Goal: Task Accomplishment & Management: Manage account settings

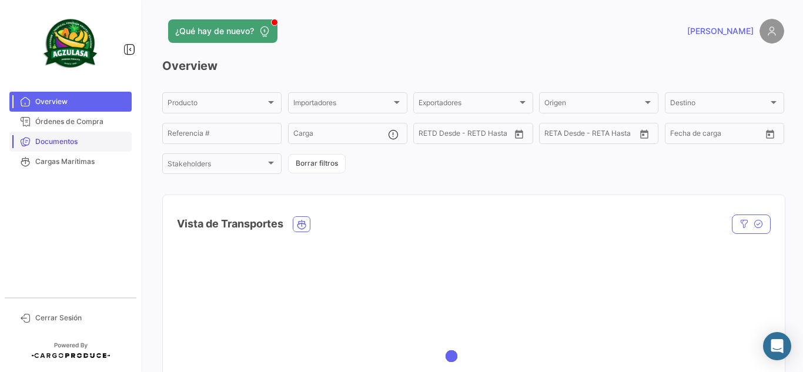
click at [113, 142] on span "Documentos" at bounding box center [81, 141] width 92 height 11
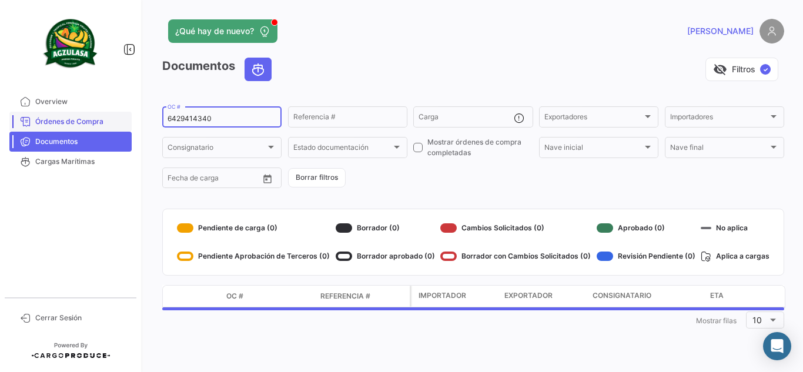
drag, startPoint x: 227, startPoint y: 119, endPoint x: 105, endPoint y: 129, distance: 122.6
click at [105, 129] on mat-sidenav-container "Overview Órdenes de Compra Documentos Cargas Marítimas Cerrar Sesión ¿Qué hay d…" at bounding box center [401, 186] width 803 height 372
paste input "UNIECGYE25350079"
type input "UNIECGYE25350079"
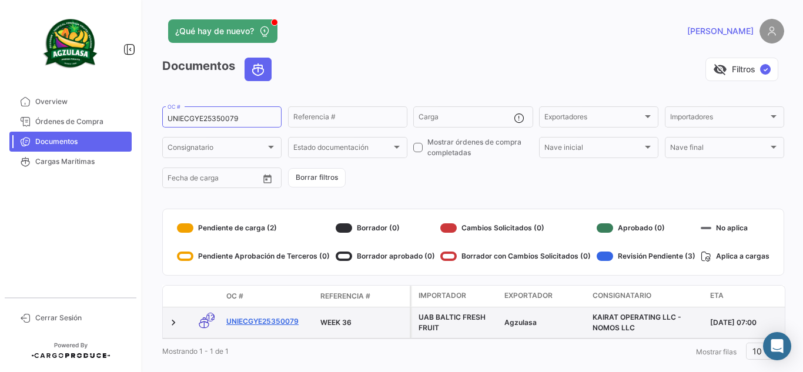
click at [279, 317] on link "UNIECGYE25350079" at bounding box center [268, 321] width 85 height 11
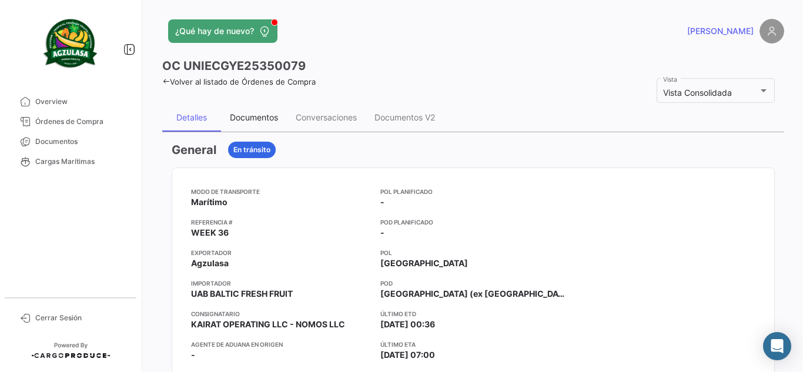
click at [264, 119] on div "Documentos" at bounding box center [254, 117] width 48 height 10
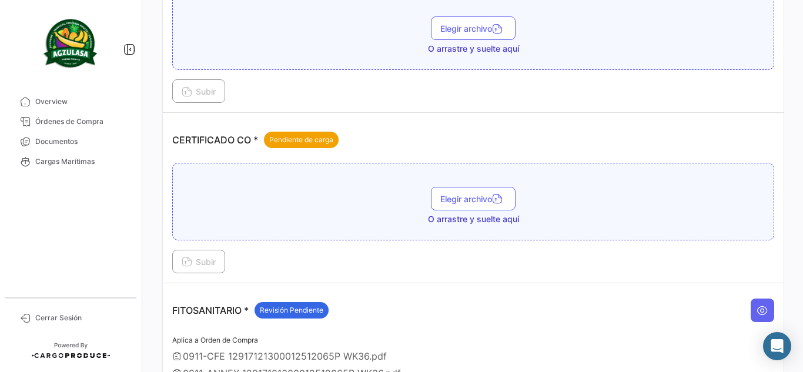
scroll to position [294, 0]
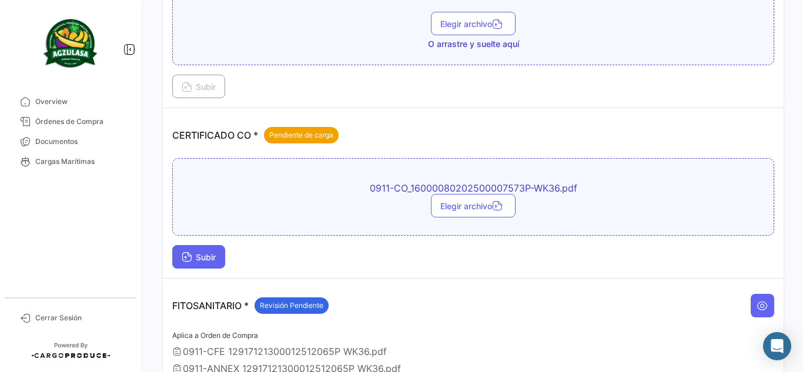
click at [220, 251] on button "Subir" at bounding box center [198, 257] width 53 height 24
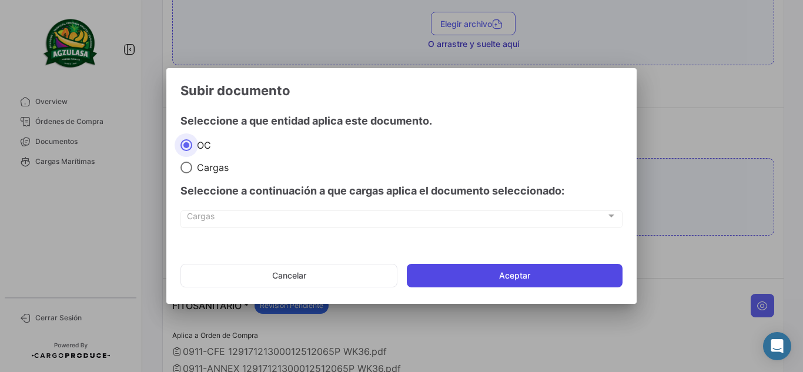
click at [520, 274] on button "Aceptar" at bounding box center [515, 276] width 216 height 24
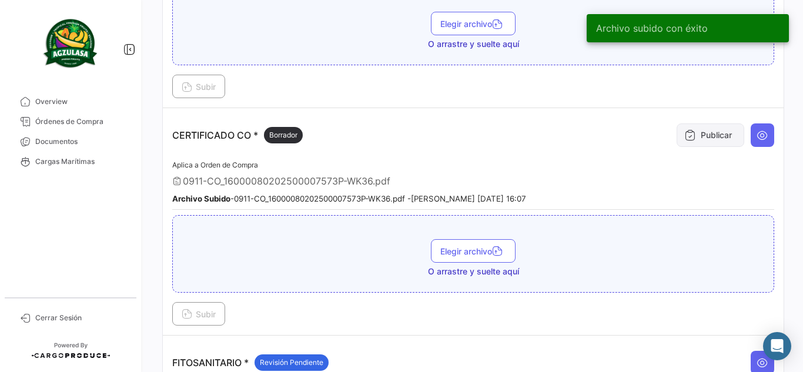
click at [695, 136] on button "Publicar" at bounding box center [710, 135] width 68 height 24
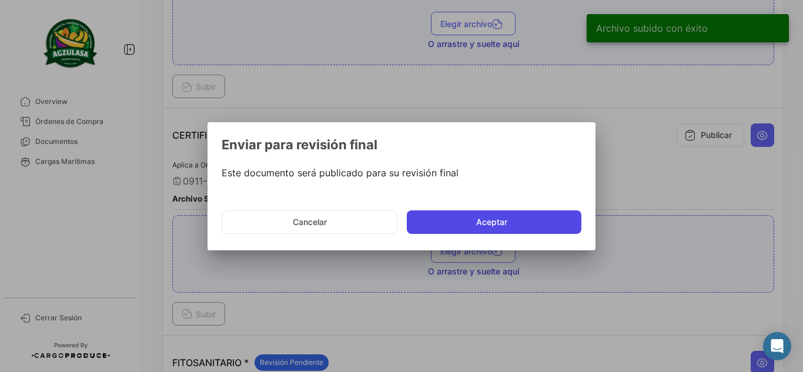
click at [480, 223] on button "Aceptar" at bounding box center [494, 222] width 175 height 24
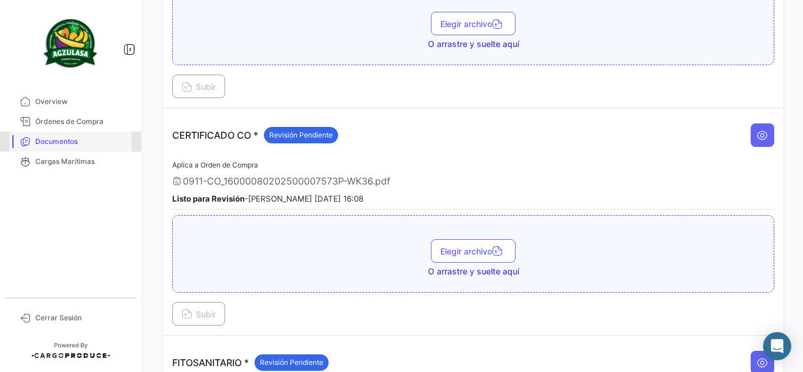
click at [72, 140] on span "Documentos" at bounding box center [81, 141] width 92 height 11
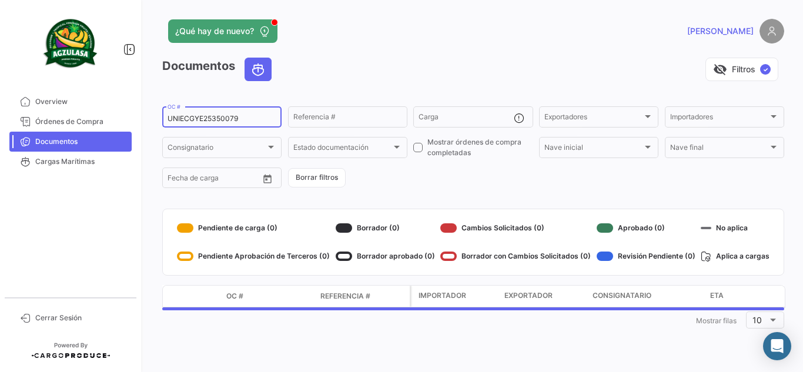
drag, startPoint x: 249, startPoint y: 119, endPoint x: 0, endPoint y: 115, distance: 249.2
click at [0, 115] on mat-sidenav-container "Overview Órdenes de Compra Documentos Cargas Marítimas Cerrar Sesión ¿Qué hay d…" at bounding box center [401, 186] width 803 height 372
paste input "8"
type input "UNIECGYE25350078"
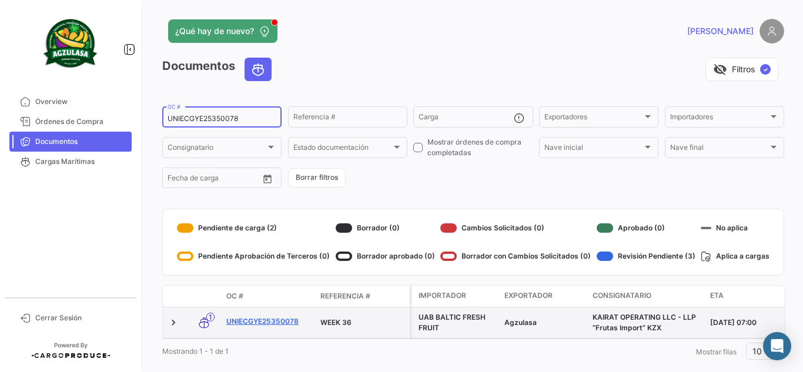
click at [286, 323] on link "UNIECGYE25350078" at bounding box center [268, 321] width 85 height 11
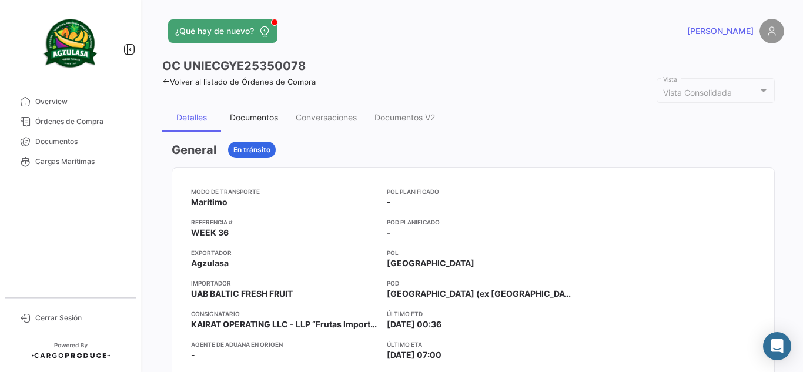
click at [257, 120] on div "Documentos" at bounding box center [254, 117] width 48 height 10
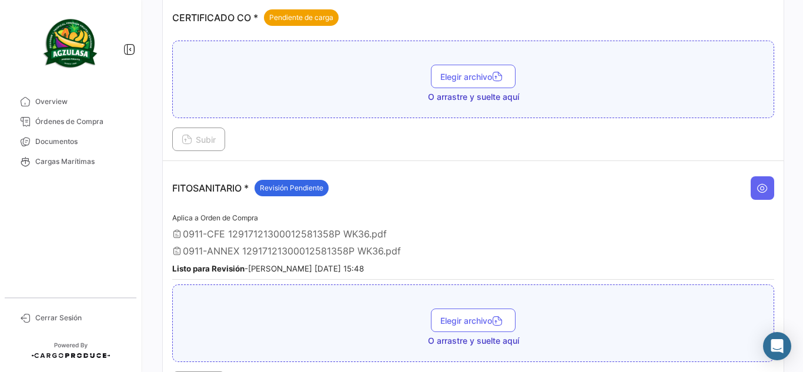
scroll to position [294, 0]
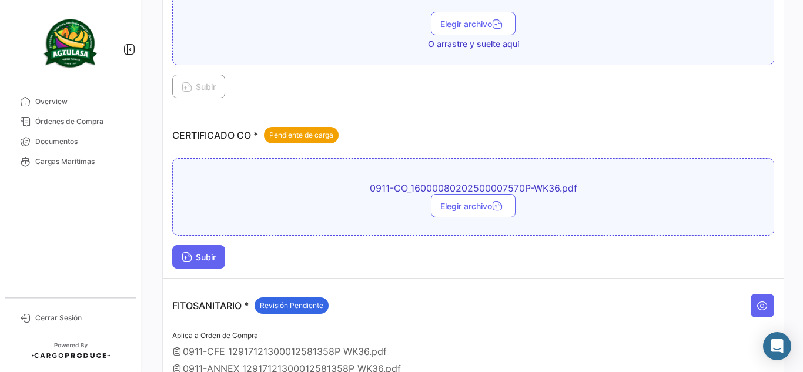
click at [209, 254] on span "Subir" at bounding box center [199, 257] width 34 height 10
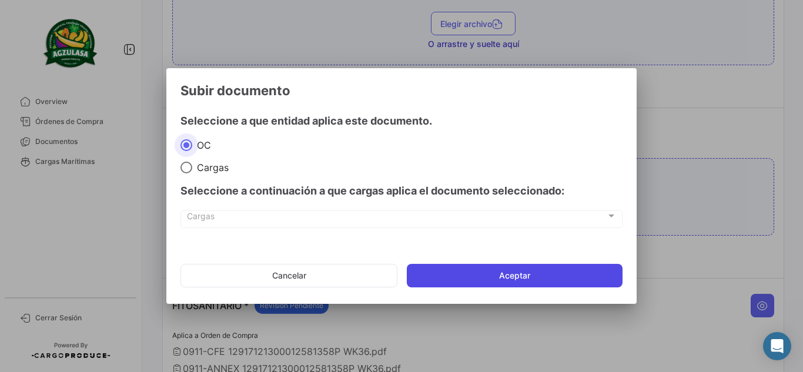
click at [555, 283] on button "Aceptar" at bounding box center [515, 276] width 216 height 24
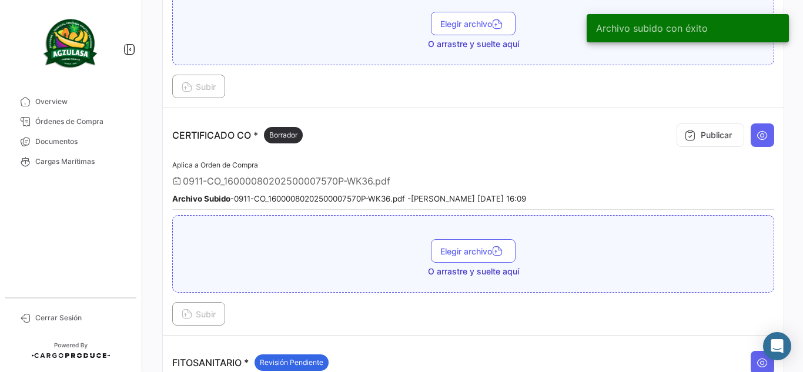
click at [712, 132] on button "Publicar" at bounding box center [710, 135] width 68 height 24
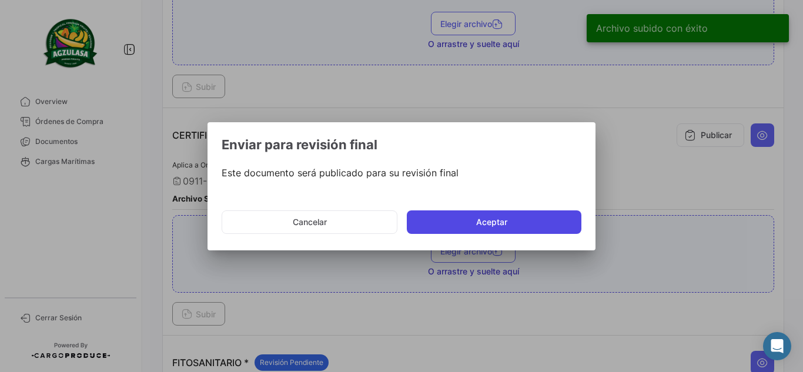
click at [461, 223] on button "Aceptar" at bounding box center [494, 222] width 175 height 24
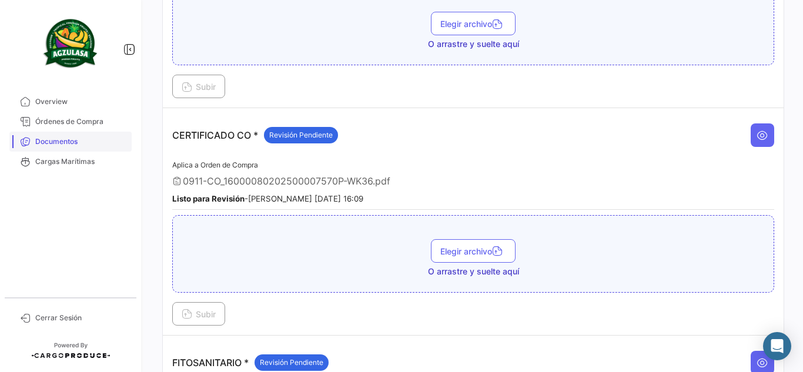
click at [101, 147] on link "Documentos" at bounding box center [70, 142] width 122 height 20
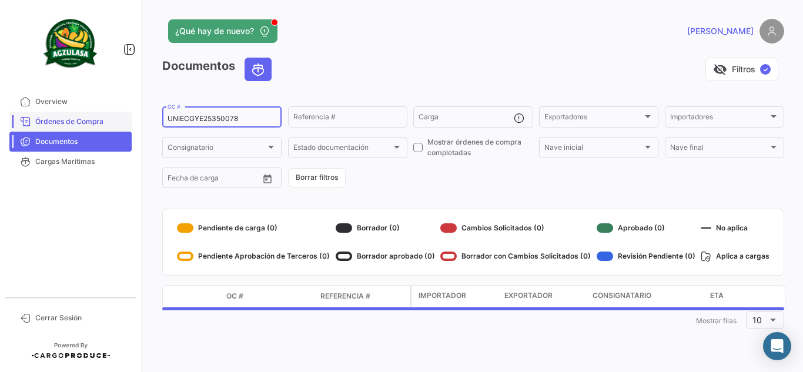
drag, startPoint x: 237, startPoint y: 118, endPoint x: 56, endPoint y: 112, distance: 180.5
click at [61, 109] on mat-sidenav-container "Overview Órdenes de Compra Documentos Cargas Marítimas Cerrar Sesión ¿Qué hay d…" at bounding box center [401, 186] width 803 height 372
paste input "PBO25350037"
type input "UNIECPBO25350037"
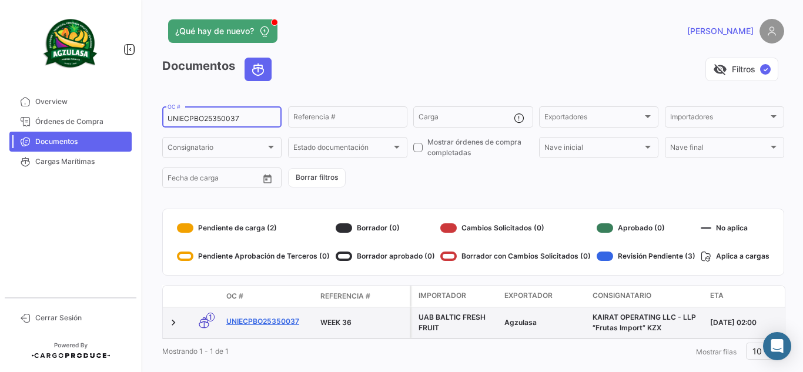
click at [279, 322] on link "UNIECPBO25350037" at bounding box center [268, 321] width 85 height 11
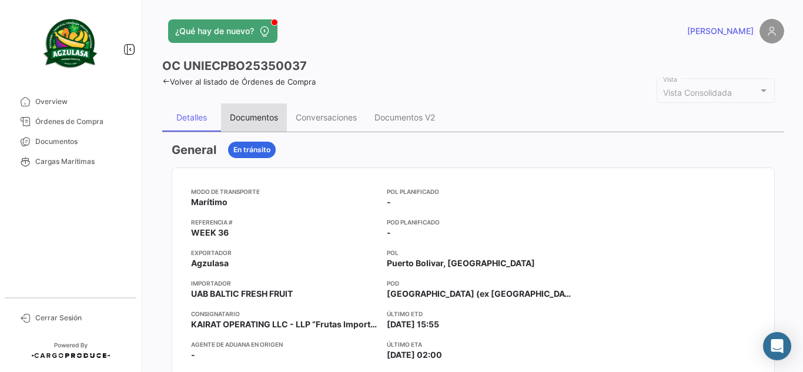
click at [254, 124] on div "Documentos" at bounding box center [254, 117] width 66 height 28
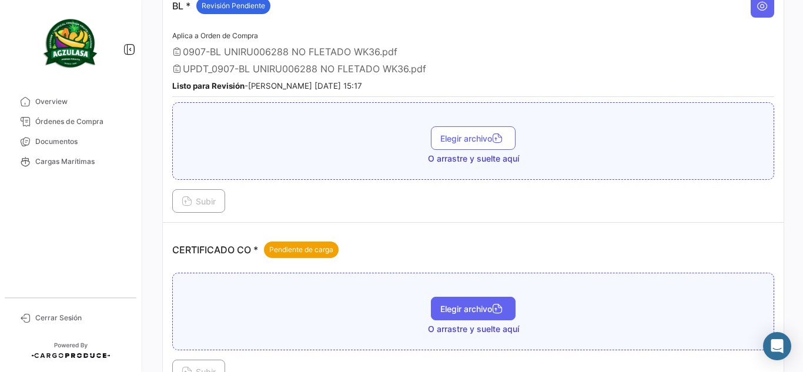
scroll to position [254, 0]
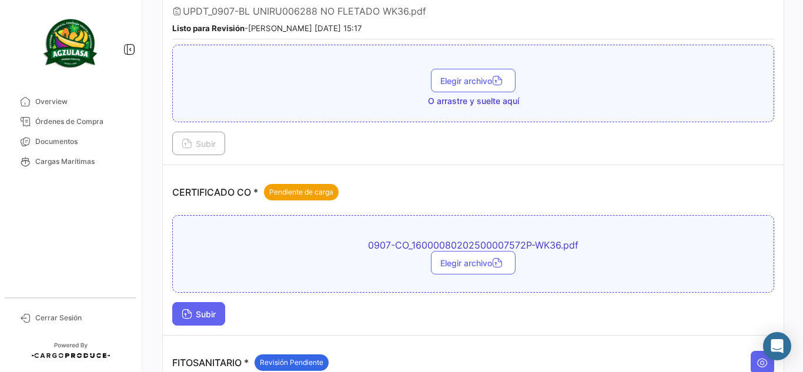
click at [201, 311] on span "Subir" at bounding box center [199, 314] width 34 height 10
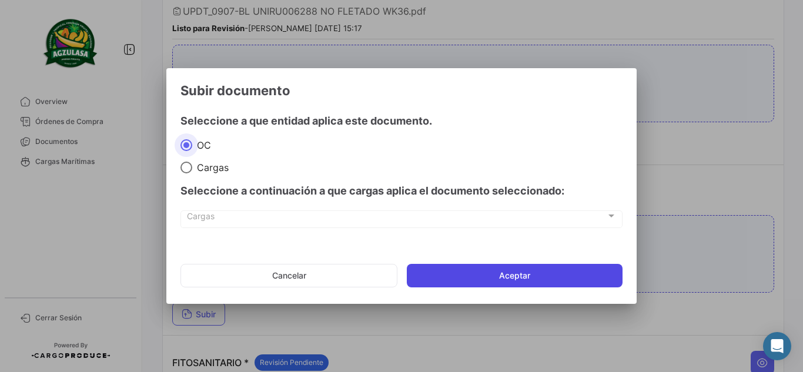
click at [455, 270] on button "Aceptar" at bounding box center [515, 276] width 216 height 24
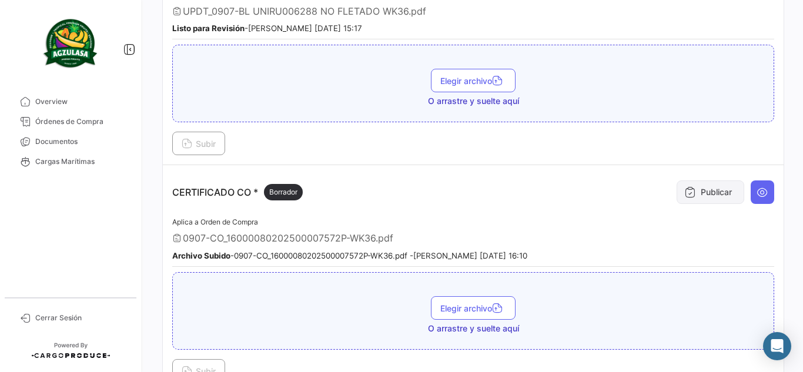
click at [685, 184] on button "Publicar" at bounding box center [710, 192] width 68 height 24
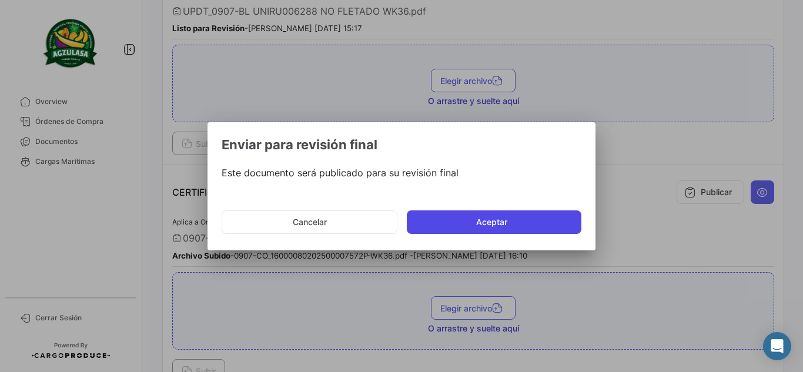
click at [539, 218] on button "Aceptar" at bounding box center [494, 222] width 175 height 24
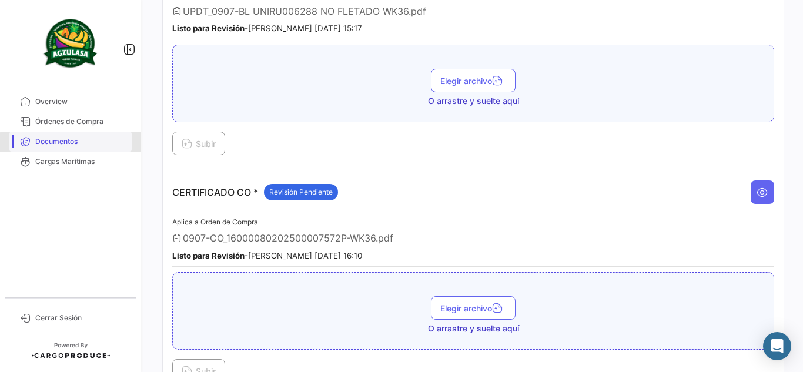
click at [105, 144] on span "Documentos" at bounding box center [81, 141] width 92 height 11
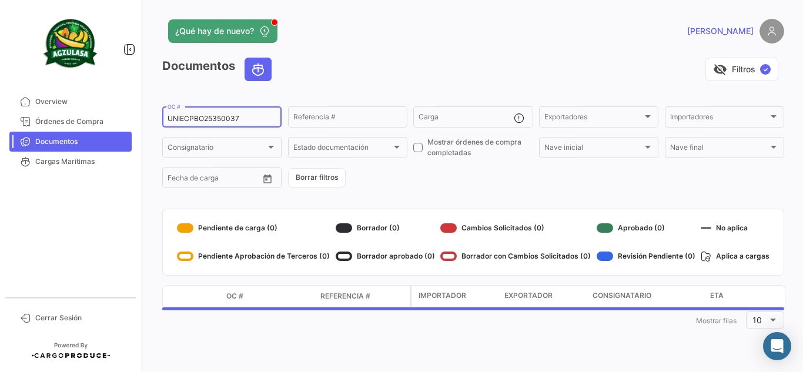
drag, startPoint x: 256, startPoint y: 115, endPoint x: 0, endPoint y: 87, distance: 257.2
click at [0, 88] on mat-sidenav-container "Overview Órdenes de Compra Documentos Cargas Marítimas Cerrar Sesión ¿Qué hay d…" at bounding box center [401, 186] width 803 height 372
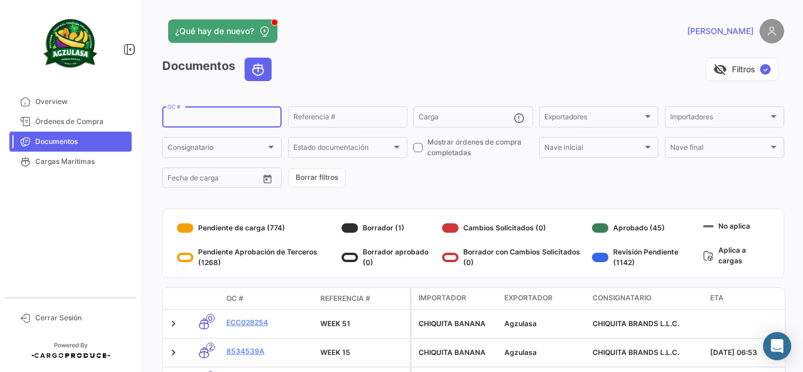
paste input "GQL0413586"
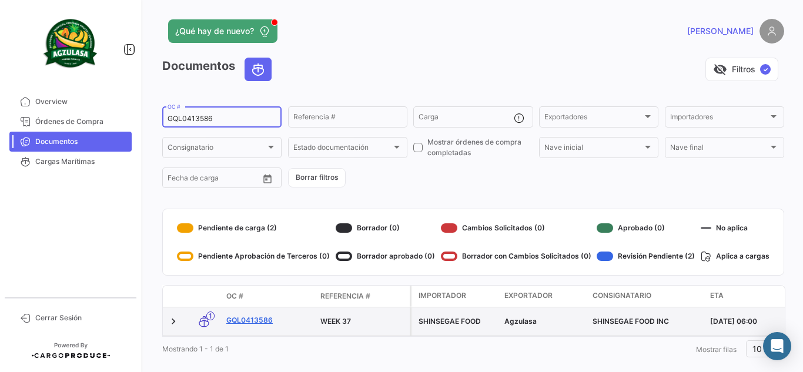
type input "GQL0413586"
click at [257, 321] on link "GQL0413586" at bounding box center [268, 320] width 85 height 11
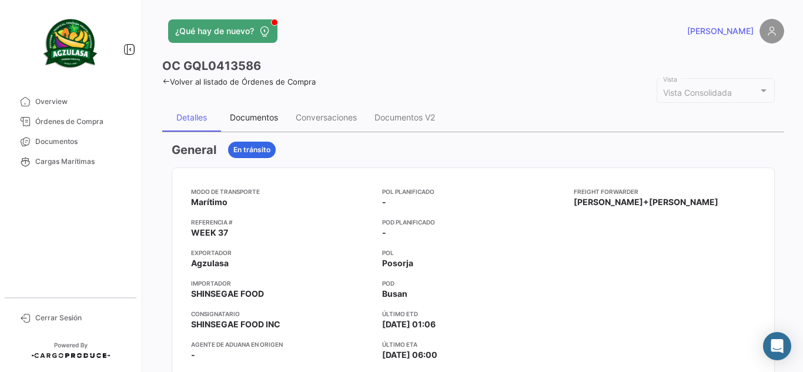
click at [280, 116] on div "Documentos" at bounding box center [254, 117] width 66 height 28
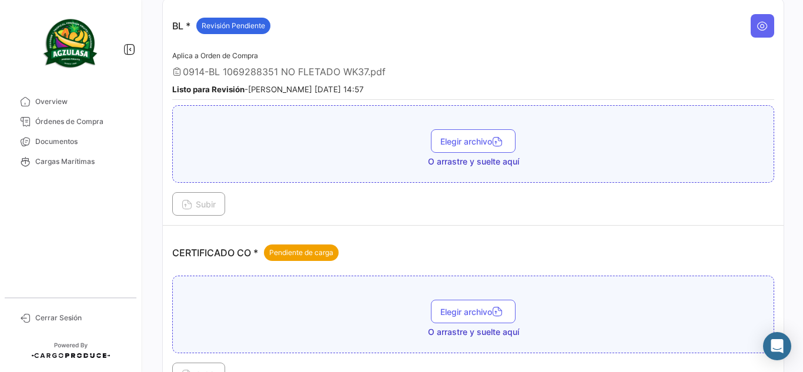
scroll to position [235, 0]
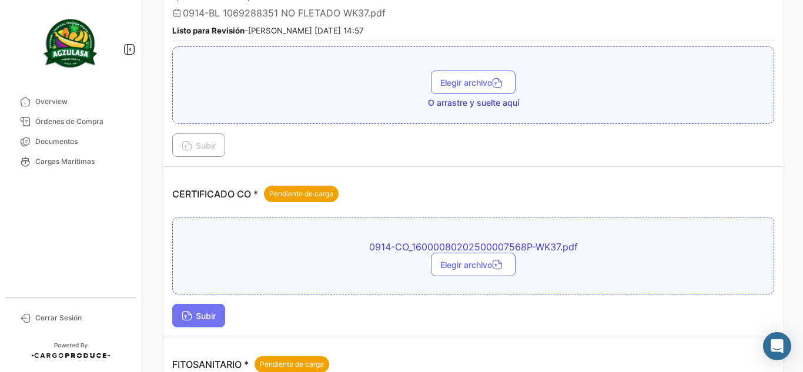
click at [177, 321] on button "Subir" at bounding box center [198, 316] width 53 height 24
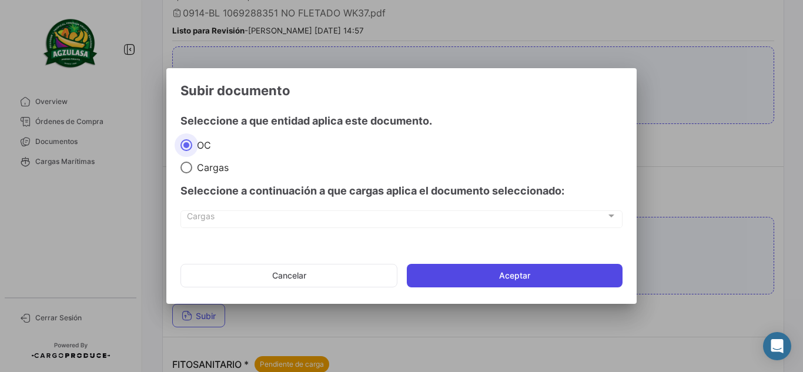
click at [460, 275] on button "Aceptar" at bounding box center [515, 276] width 216 height 24
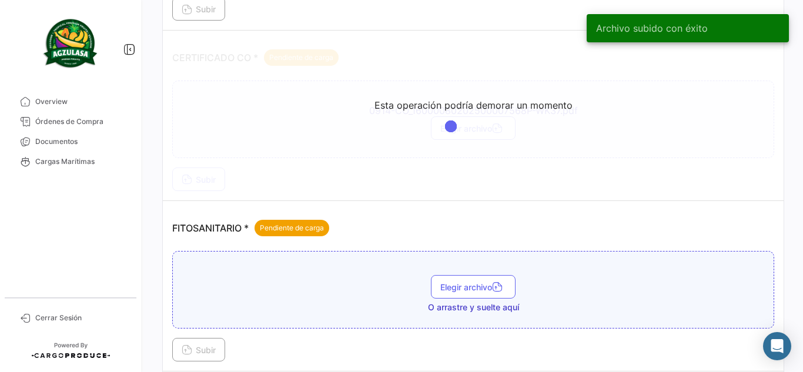
scroll to position [353, 0]
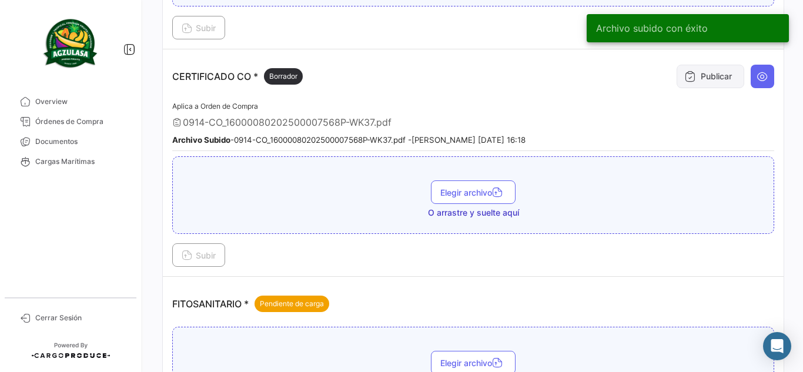
click at [725, 83] on button "Publicar" at bounding box center [710, 77] width 68 height 24
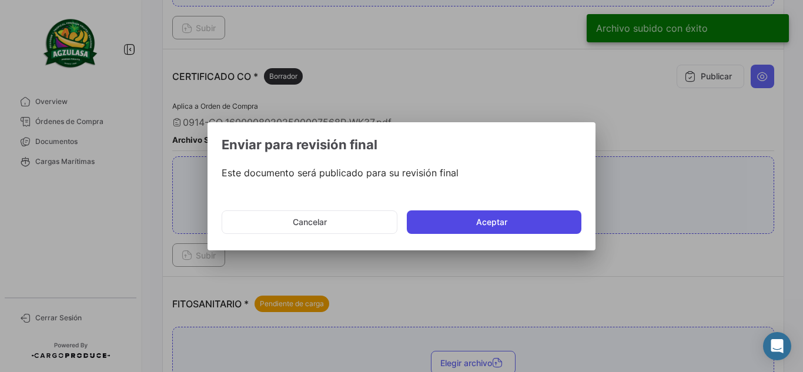
click at [455, 220] on button "Aceptar" at bounding box center [494, 222] width 175 height 24
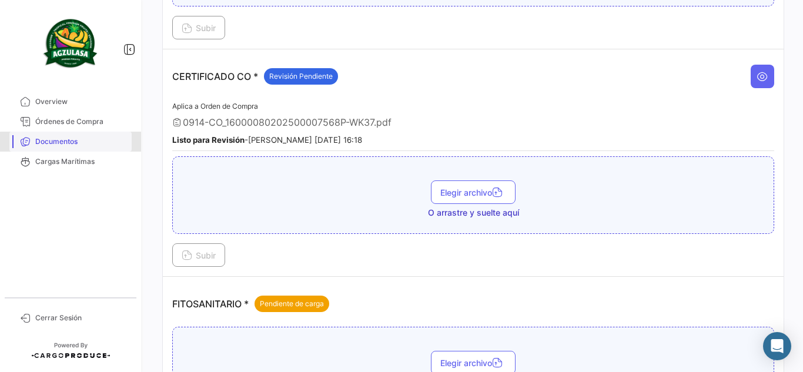
click at [81, 146] on span "Documentos" at bounding box center [81, 141] width 92 height 11
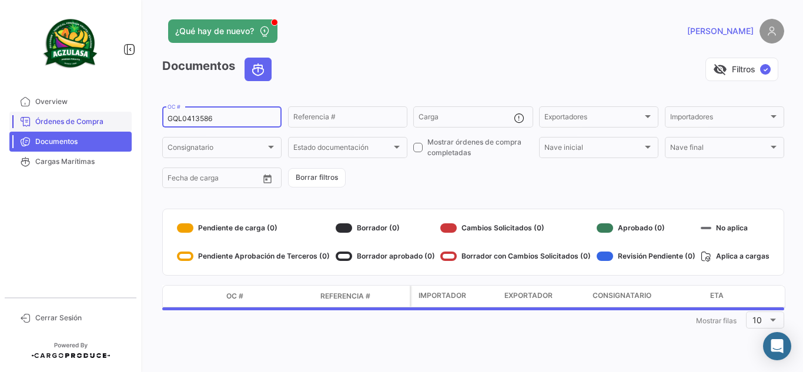
drag, startPoint x: 241, startPoint y: 115, endPoint x: 108, endPoint y: 116, distance: 132.8
click at [108, 116] on mat-sidenav-container "Overview Órdenes de Compra Documentos Cargas Marítimas Cerrar Sesión ¿Qué hay d…" at bounding box center [401, 186] width 803 height 372
paste input "7"
type input "GQL0413576"
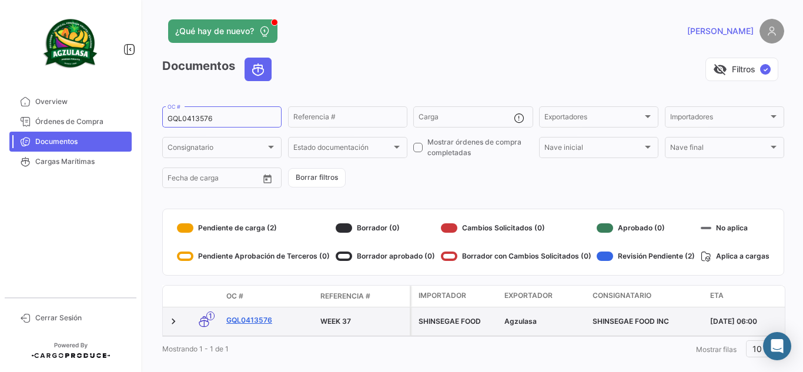
click at [256, 319] on link "GQL0413576" at bounding box center [268, 320] width 85 height 11
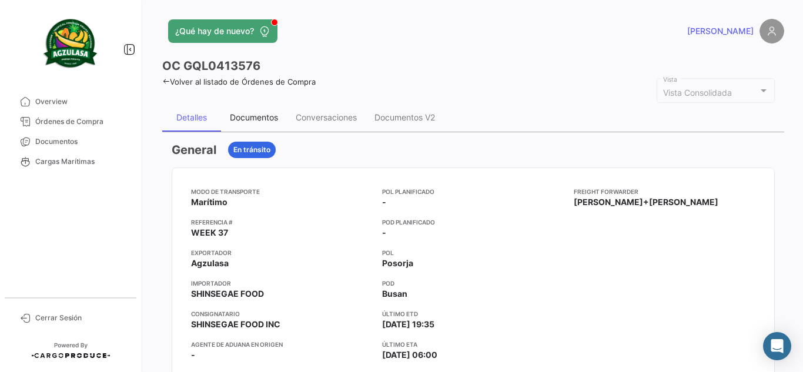
click at [264, 120] on div "Documentos" at bounding box center [254, 117] width 48 height 10
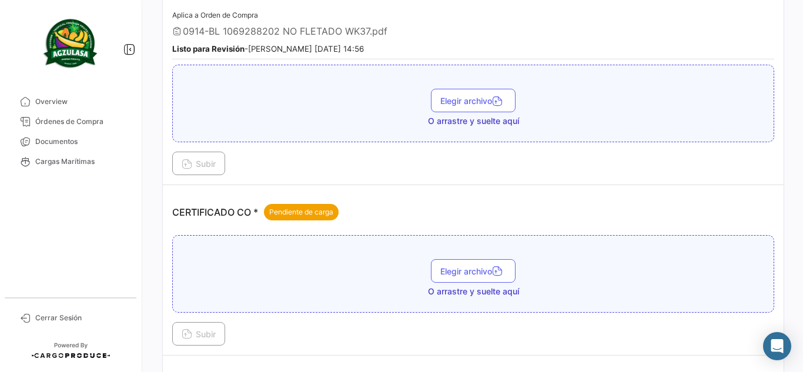
scroll to position [235, 0]
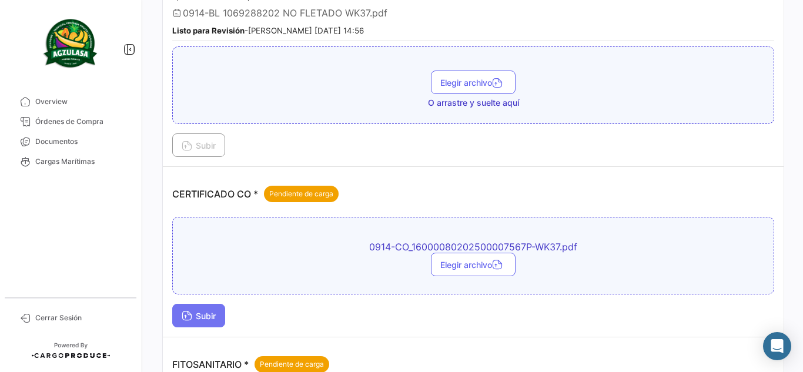
click at [216, 312] on span "Subir" at bounding box center [199, 316] width 34 height 10
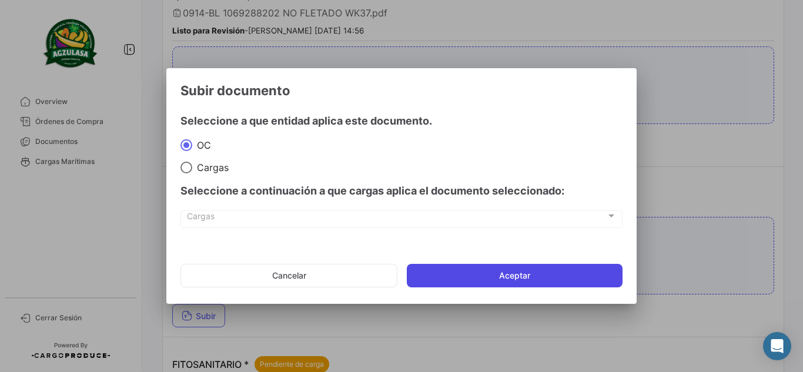
click at [445, 275] on button "Aceptar" at bounding box center [515, 276] width 216 height 24
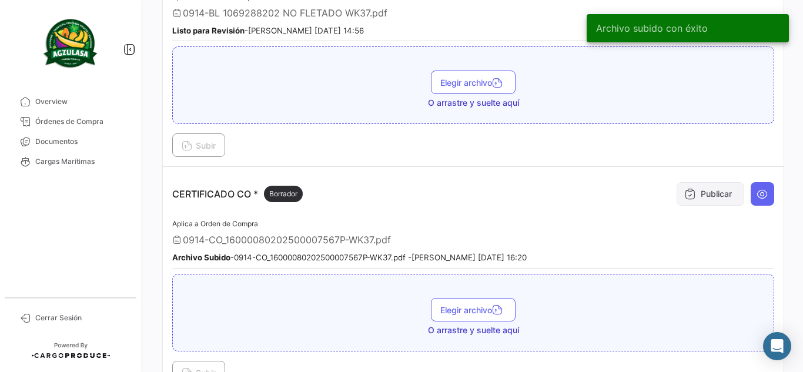
click at [698, 196] on button "Publicar" at bounding box center [710, 194] width 68 height 24
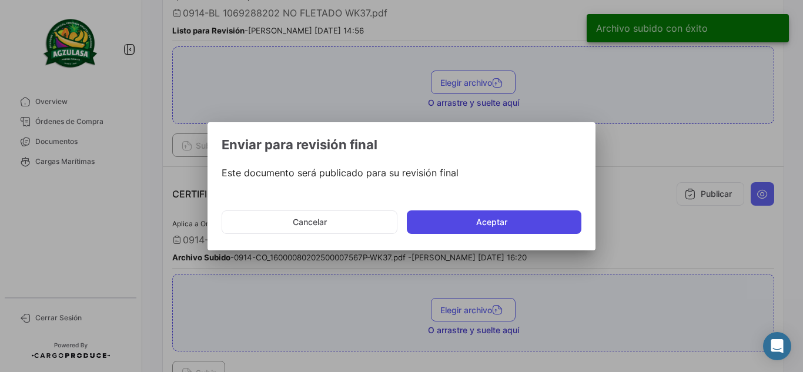
click at [444, 222] on button "Aceptar" at bounding box center [494, 222] width 175 height 24
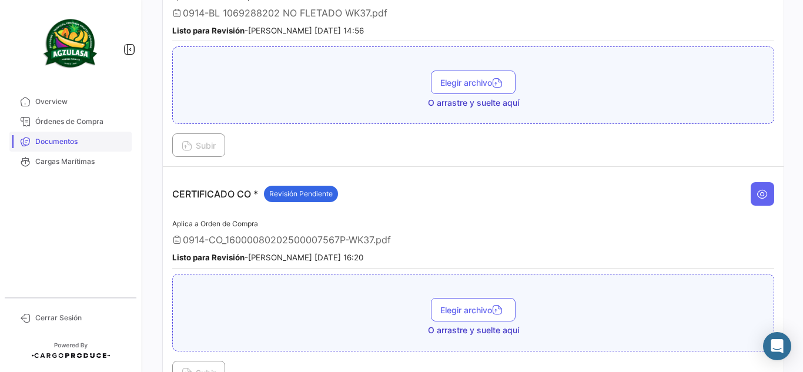
click at [109, 143] on span "Documentos" at bounding box center [81, 141] width 92 height 11
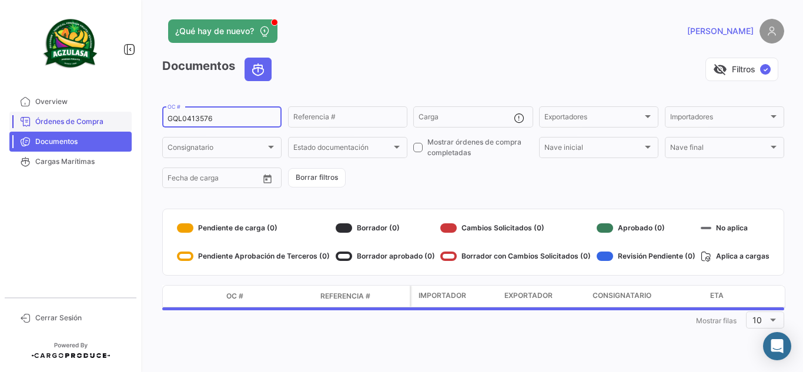
drag, startPoint x: 224, startPoint y: 115, endPoint x: 128, endPoint y: 112, distance: 96.4
click at [129, 112] on mat-sidenav-container "Overview Órdenes de Compra Documentos Cargas Marítimas Cerrar Sesión ¿Qué hay d…" at bounding box center [401, 186] width 803 height 372
paste input "6429817030"
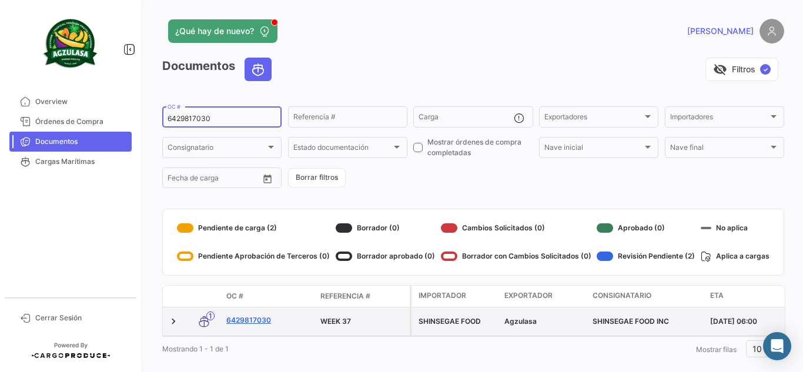
type input "6429817030"
click at [266, 318] on link "6429817030" at bounding box center [268, 320] width 85 height 11
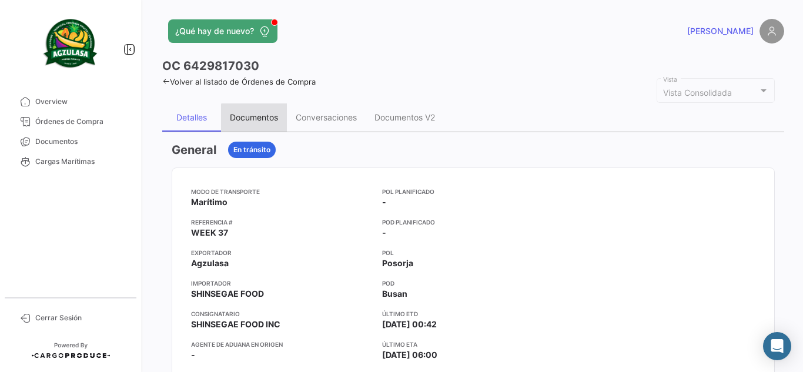
click at [268, 121] on div "Documentos" at bounding box center [254, 117] width 48 height 10
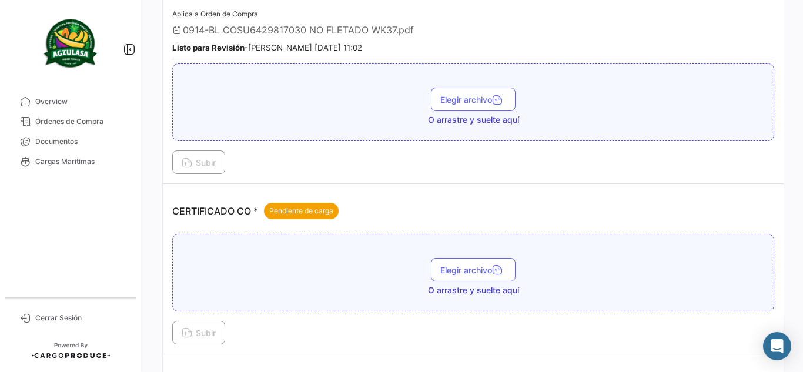
scroll to position [235, 0]
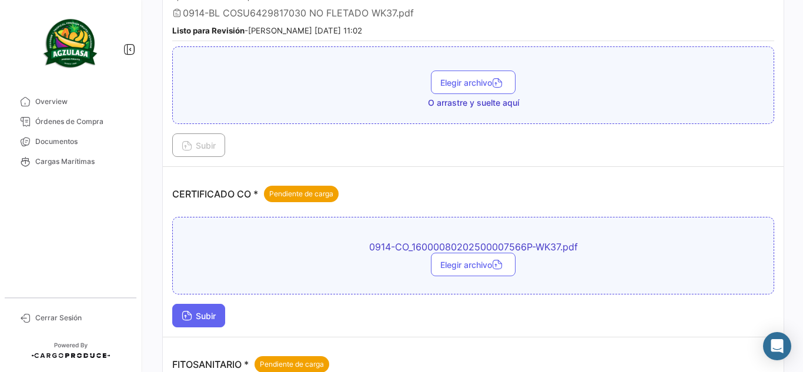
click at [209, 317] on span "Subir" at bounding box center [199, 316] width 34 height 10
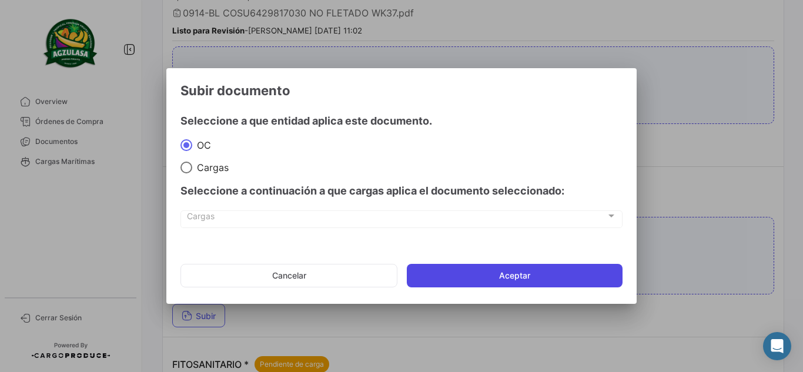
click at [502, 277] on button "Aceptar" at bounding box center [515, 276] width 216 height 24
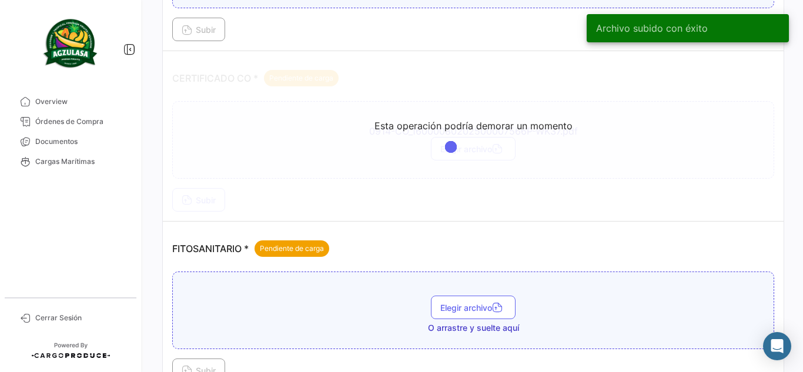
scroll to position [294, 0]
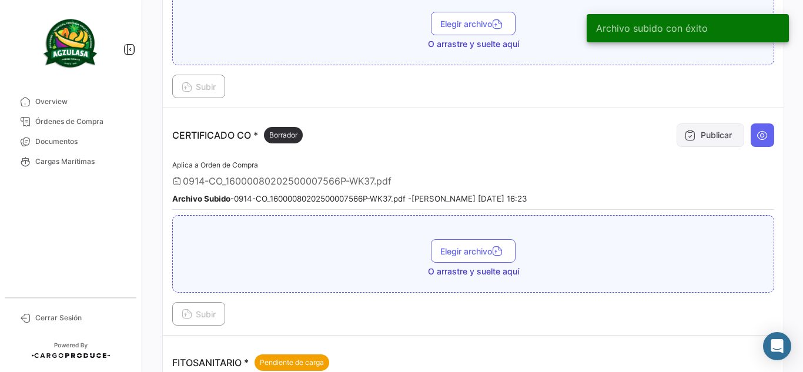
click at [688, 136] on icon at bounding box center [690, 135] width 12 height 12
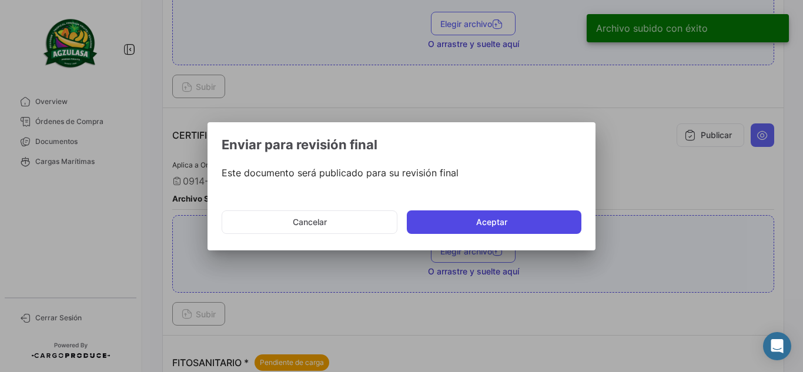
click at [455, 227] on button "Aceptar" at bounding box center [494, 222] width 175 height 24
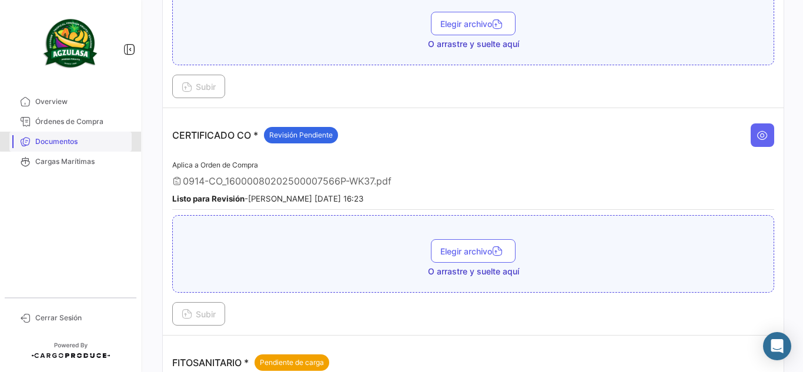
click at [83, 137] on span "Documentos" at bounding box center [81, 141] width 92 height 11
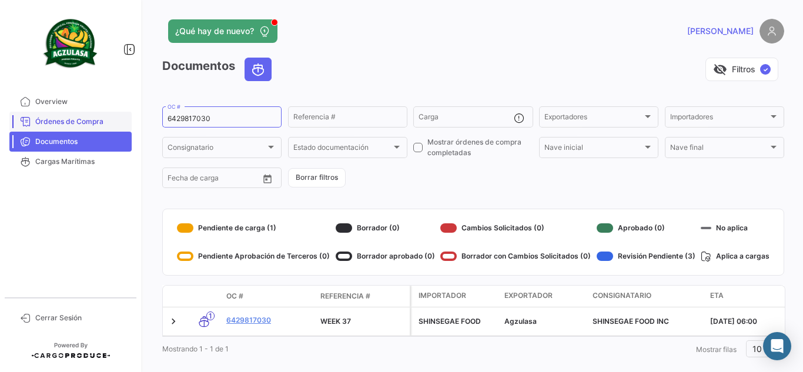
click at [82, 129] on mat-sidenav-container "Overview Órdenes de Compra Documentos Cargas Marítimas Cerrar Sesión ¿Qué hay d…" at bounding box center [401, 186] width 803 height 372
paste input "52471"
type input "6429524710"
click at [399, 78] on div "visibility_off Filtros ✓" at bounding box center [532, 70] width 503 height 24
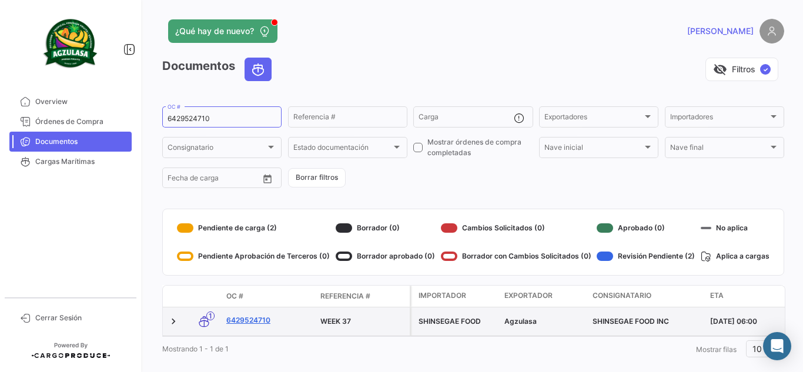
click at [259, 322] on link "6429524710" at bounding box center [268, 320] width 85 height 11
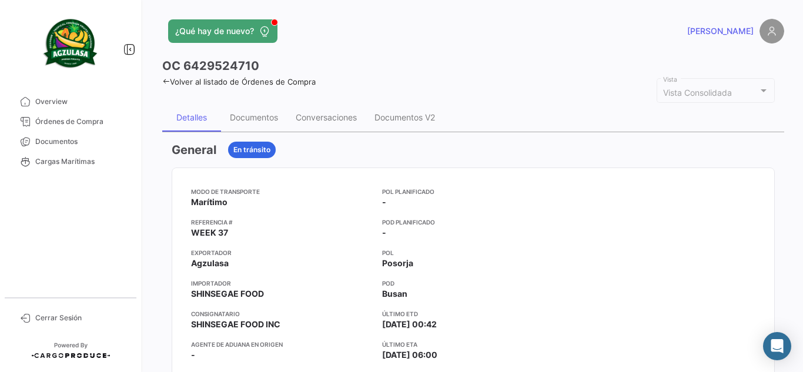
click at [506, 120] on div "Detalles Documentos Conversaciones Documentos V2" at bounding box center [473, 117] width 622 height 28
click at [270, 119] on div "Documentos" at bounding box center [254, 117] width 48 height 10
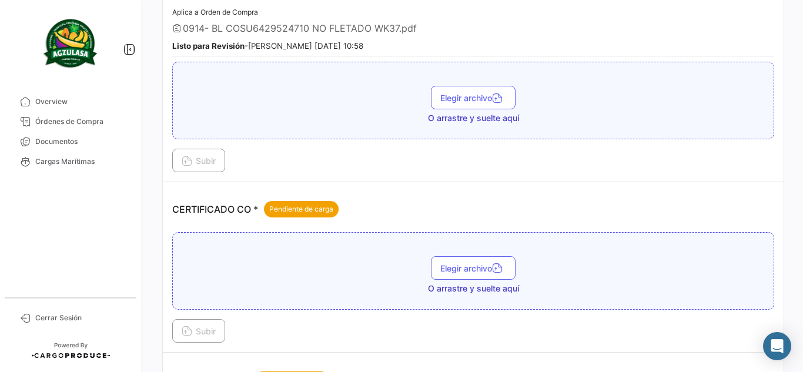
scroll to position [235, 0]
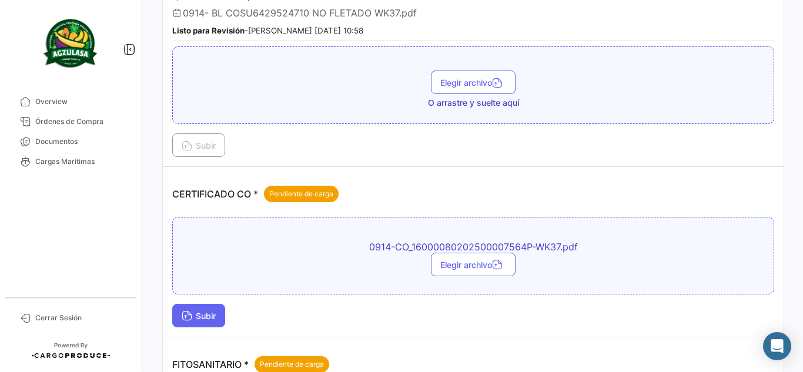
click at [225, 318] on button "Subir" at bounding box center [198, 316] width 53 height 24
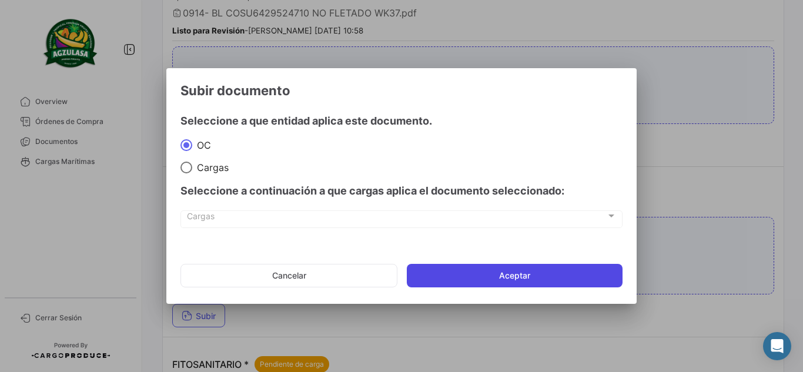
click at [518, 266] on button "Aceptar" at bounding box center [515, 276] width 216 height 24
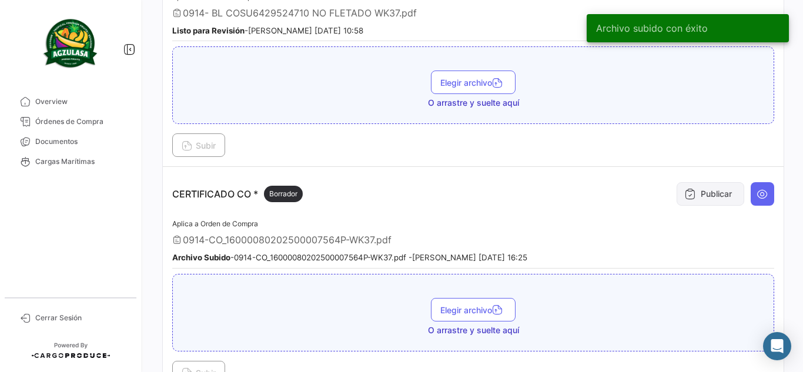
click at [702, 192] on button "Publicar" at bounding box center [710, 194] width 68 height 24
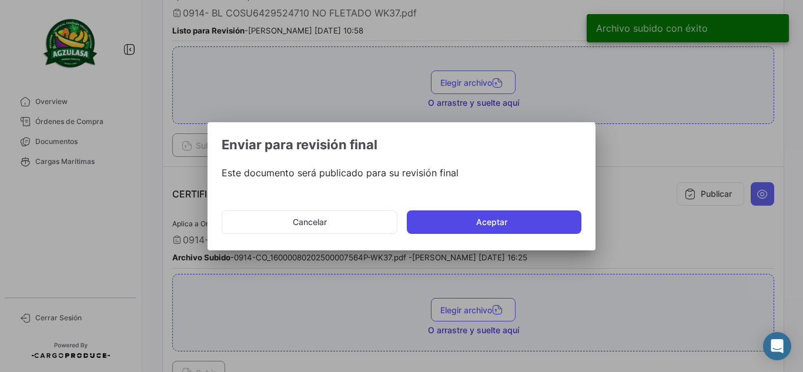
click at [492, 215] on button "Aceptar" at bounding box center [494, 222] width 175 height 24
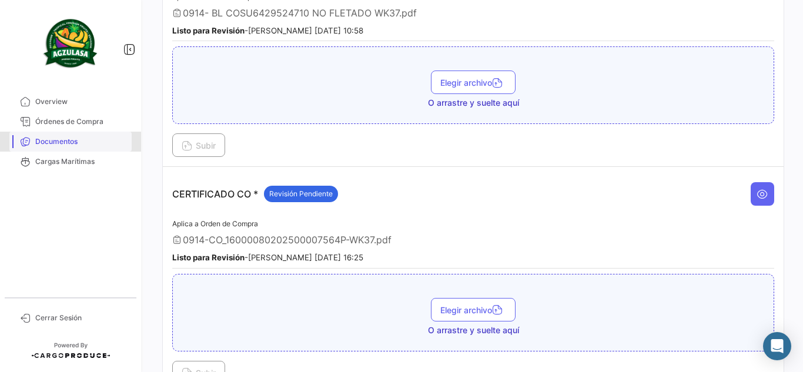
click at [101, 142] on span "Documentos" at bounding box center [81, 141] width 92 height 11
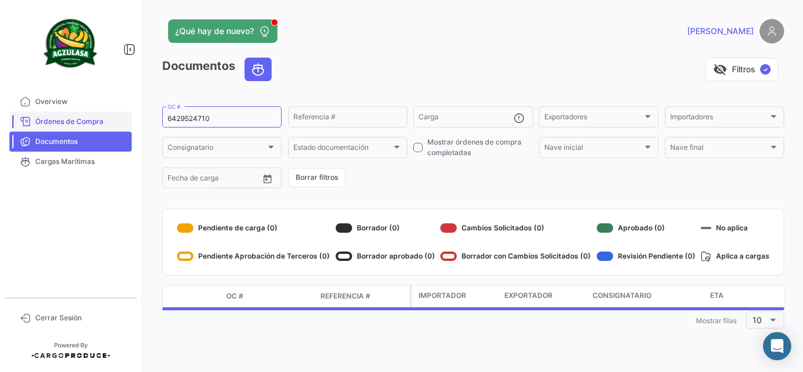
drag, startPoint x: 253, startPoint y: 117, endPoint x: 116, endPoint y: 130, distance: 138.1
click at [116, 130] on mat-sidenav-container "Overview Órdenes de Compra Documentos Cargas Marítimas Cerrar Sesión ¿Qué hay d…" at bounding box center [401, 186] width 803 height 372
paste input "82"
type input "6429524820"
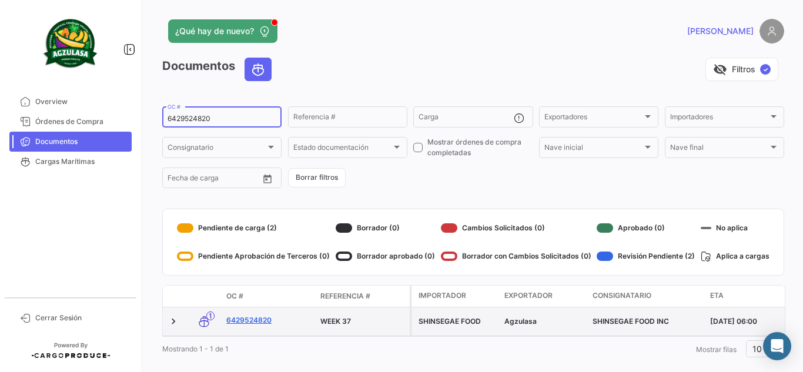
click at [241, 321] on link "6429524820" at bounding box center [268, 320] width 85 height 11
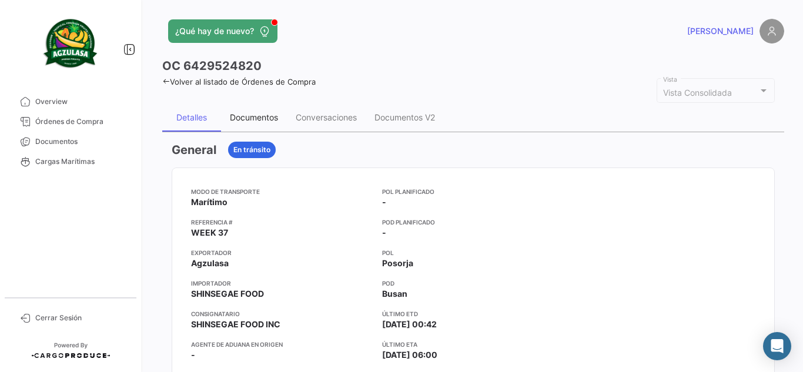
click at [264, 118] on div "Documentos" at bounding box center [254, 117] width 48 height 10
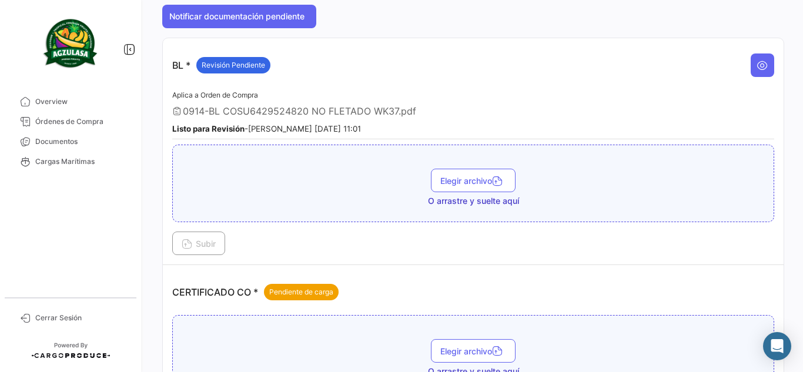
scroll to position [353, 0]
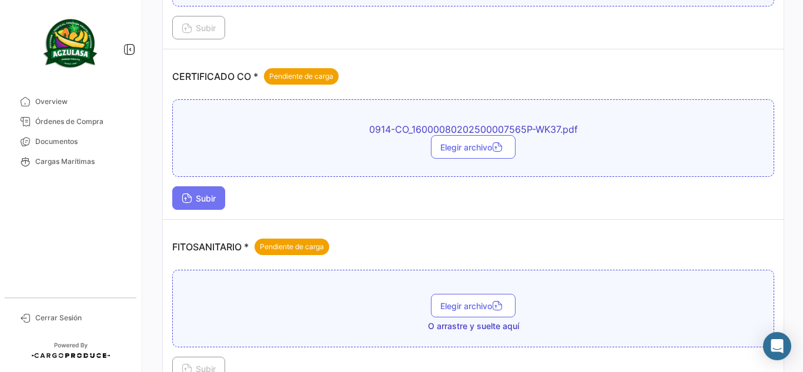
click at [211, 202] on span "Subir" at bounding box center [199, 198] width 34 height 10
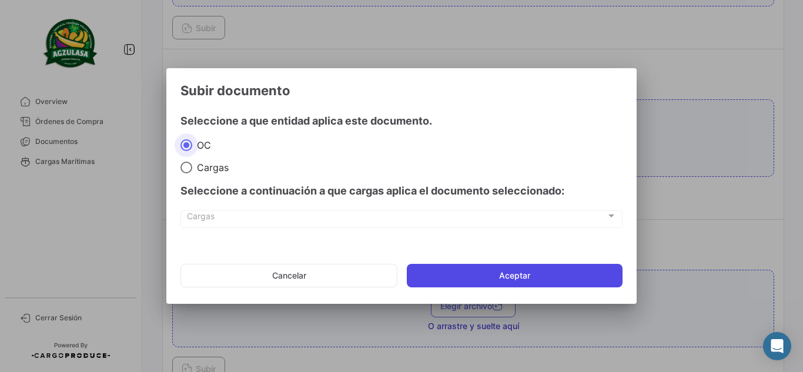
click at [471, 265] on button "Aceptar" at bounding box center [515, 276] width 216 height 24
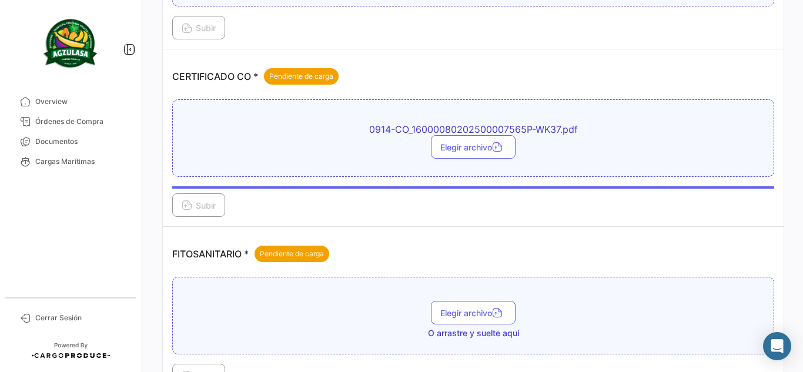
scroll to position [294, 0]
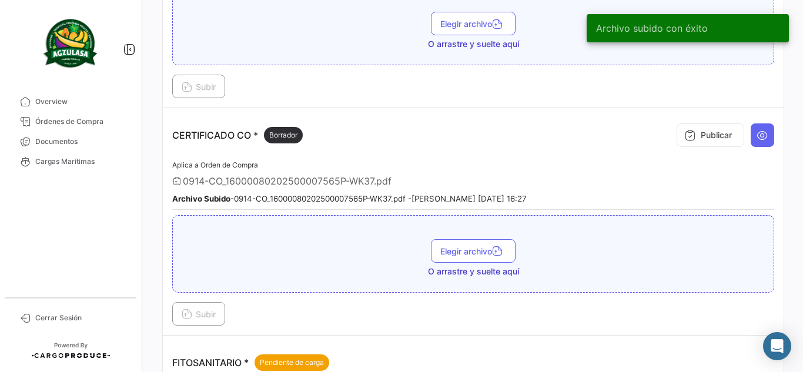
click at [685, 137] on icon at bounding box center [690, 135] width 12 height 12
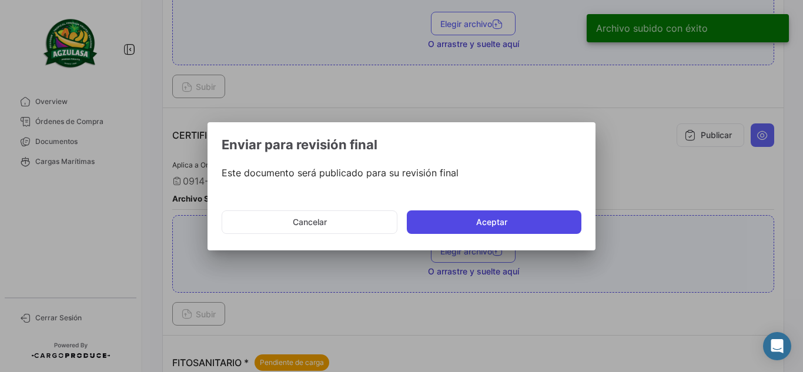
click at [516, 222] on button "Aceptar" at bounding box center [494, 222] width 175 height 24
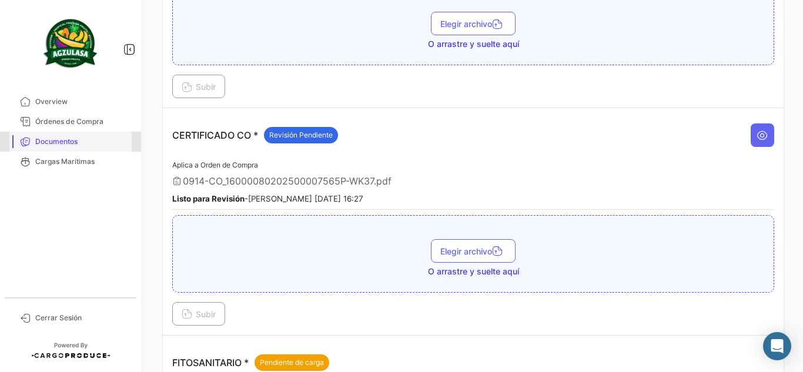
click at [100, 139] on span "Documentos" at bounding box center [81, 141] width 92 height 11
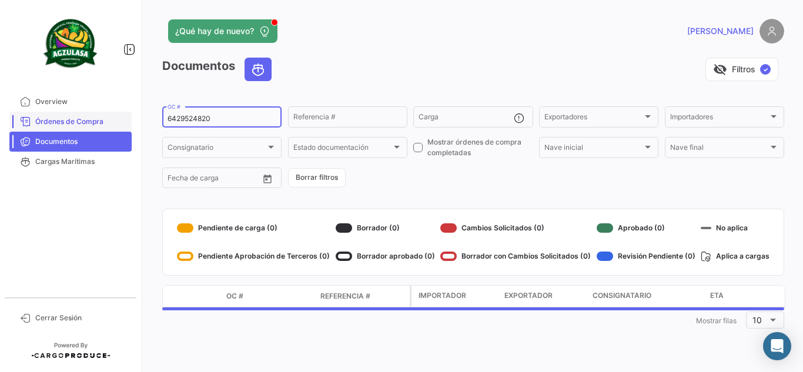
drag, startPoint x: 257, startPoint y: 116, endPoint x: 120, endPoint y: 129, distance: 137.5
click at [120, 129] on mat-sidenav-container "Overview Órdenes de Compra Documentos Cargas Marítimas Cerrar Sesión ¿Qué hay d…" at bounding box center [401, 186] width 803 height 372
paste input "68"
type input "6429524680"
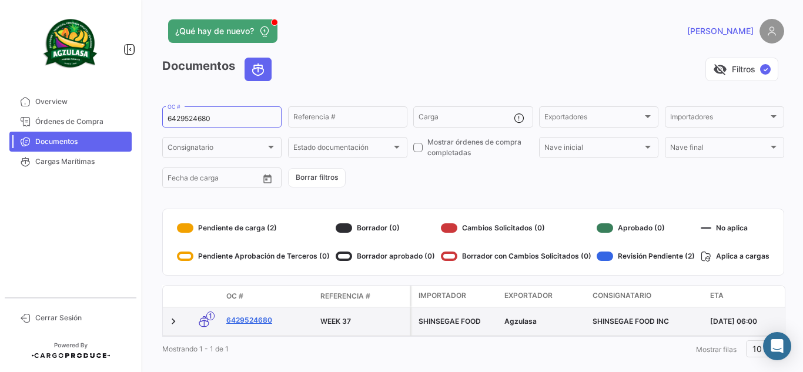
click at [259, 319] on link "6429524680" at bounding box center [268, 320] width 85 height 11
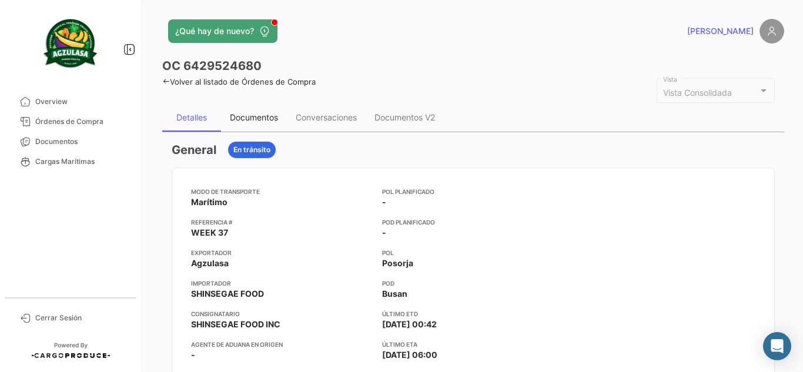
click at [259, 120] on div "Documentos" at bounding box center [254, 117] width 48 height 10
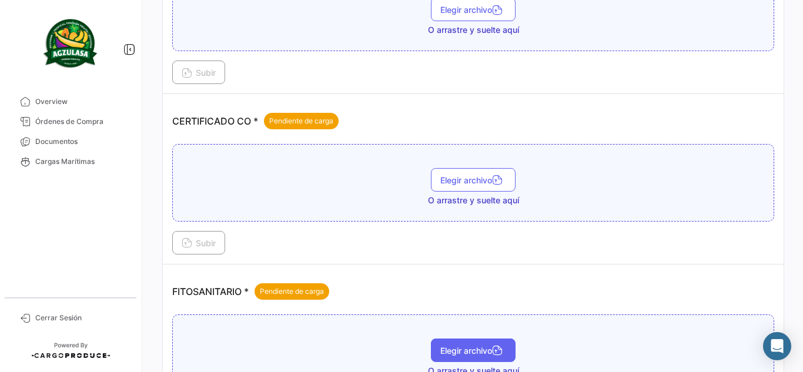
scroll to position [313, 0]
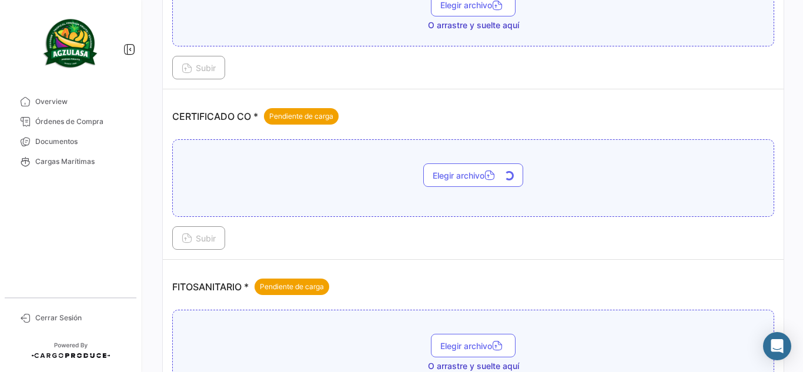
drag, startPoint x: 406, startPoint y: 111, endPoint x: 400, endPoint y: 114, distance: 7.1
click at [405, 111] on div "CERTIFICADO CO * Pendiente de carga" at bounding box center [473, 116] width 602 height 35
click at [397, 113] on div "CERTIFICADO CO * Pendiente de carga" at bounding box center [473, 116] width 602 height 35
click at [388, 121] on div "CERTIFICADO CO * Pendiente de carga" at bounding box center [473, 116] width 602 height 35
click at [69, 146] on span "Documentos" at bounding box center [81, 141] width 92 height 11
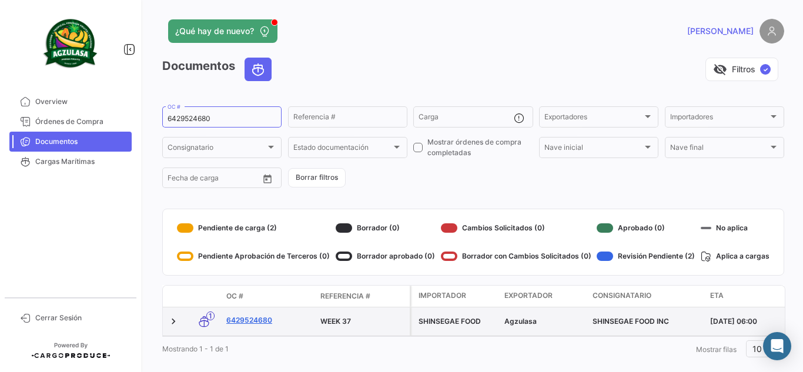
click at [263, 315] on link "6429524680" at bounding box center [268, 320] width 85 height 11
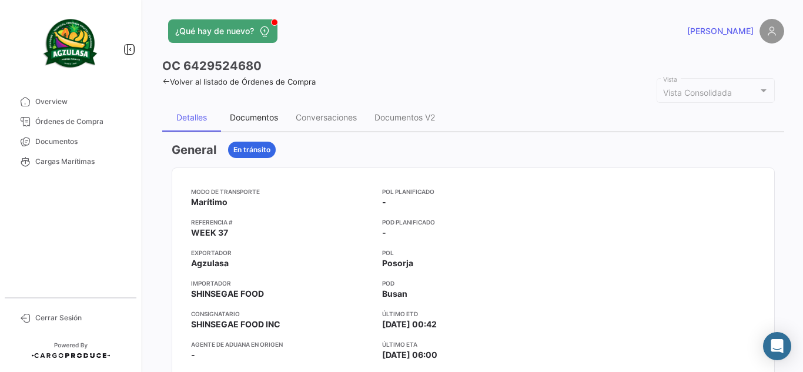
click at [264, 128] on div "Documentos" at bounding box center [254, 117] width 66 height 28
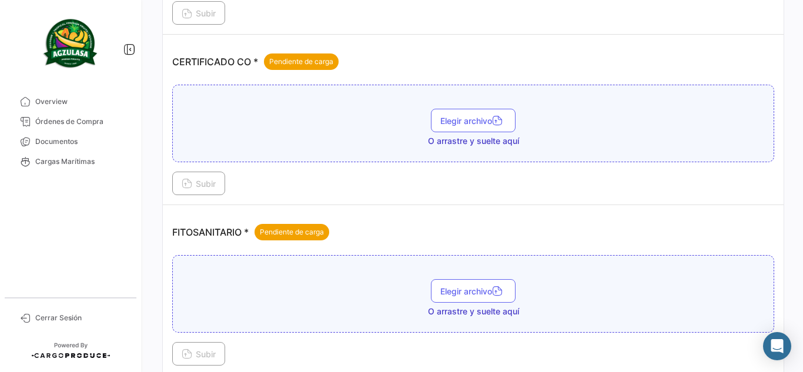
scroll to position [371, 0]
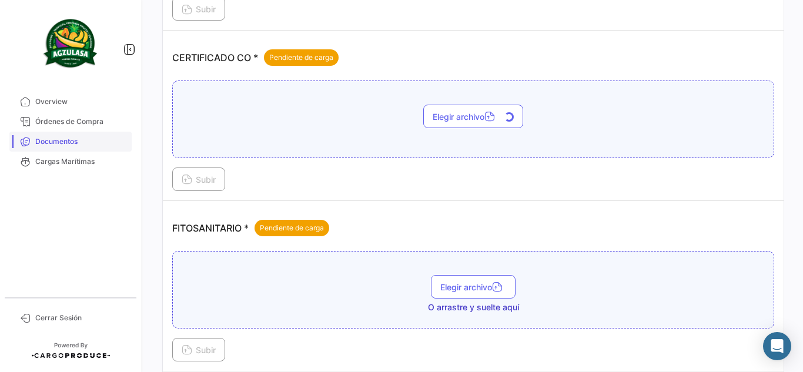
click at [91, 140] on span "Documentos" at bounding box center [81, 141] width 92 height 11
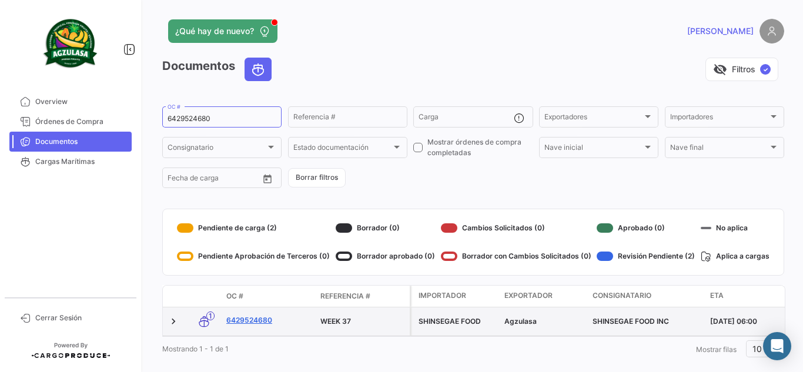
click at [262, 321] on link "6429524680" at bounding box center [268, 320] width 85 height 11
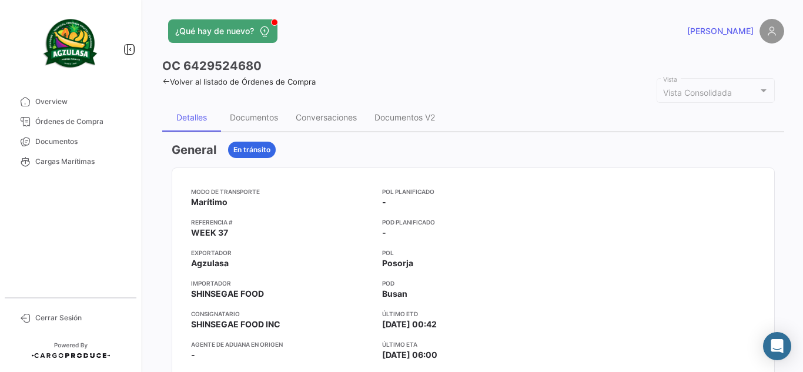
drag, startPoint x: 507, startPoint y: 112, endPoint x: 493, endPoint y: 116, distance: 14.9
click at [507, 112] on div "Detalles Documentos Conversaciones Documentos V2" at bounding box center [473, 117] width 622 height 28
click at [250, 120] on div "Documentos" at bounding box center [254, 117] width 48 height 10
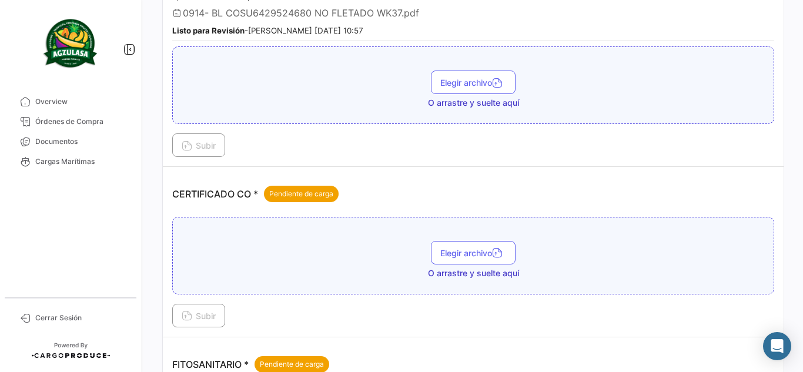
scroll to position [353, 0]
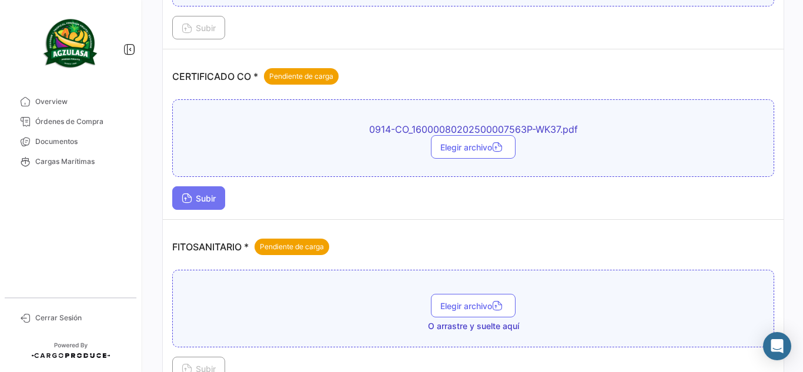
click at [200, 192] on button "Subir" at bounding box center [198, 198] width 53 height 24
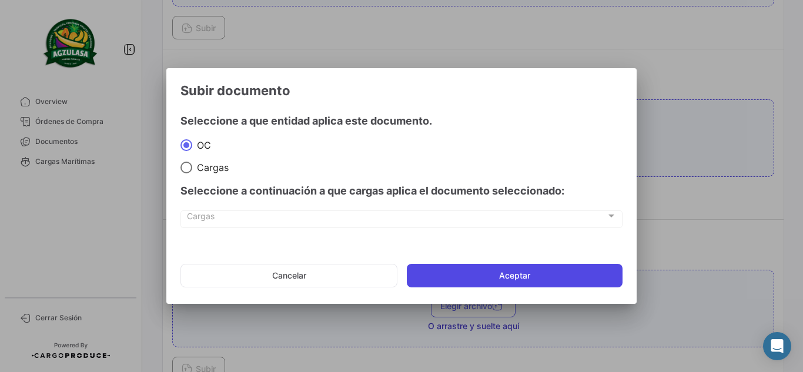
click at [464, 271] on button "Aceptar" at bounding box center [515, 276] width 216 height 24
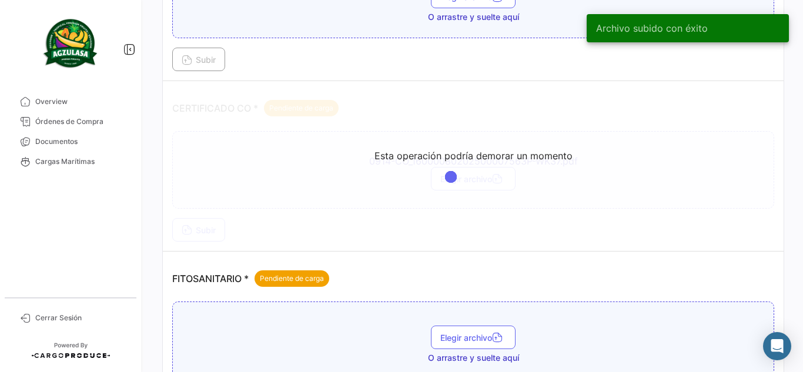
scroll to position [294, 0]
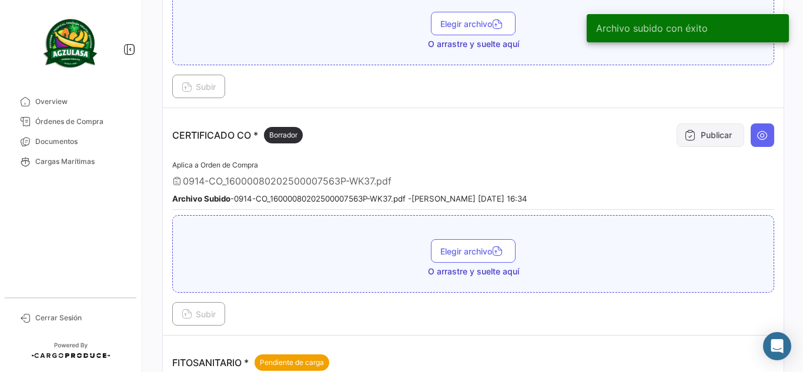
click at [709, 132] on button "Publicar" at bounding box center [710, 135] width 68 height 24
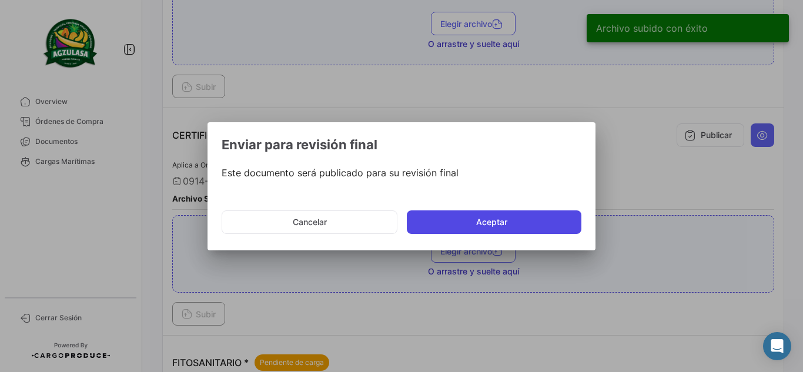
click at [559, 216] on button "Aceptar" at bounding box center [494, 222] width 175 height 24
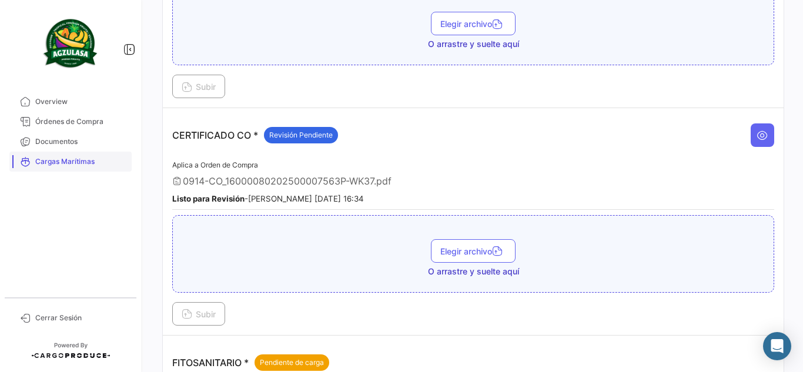
click at [120, 156] on link "Cargas Marítimas" at bounding box center [70, 162] width 122 height 20
click at [114, 147] on link "Documentos" at bounding box center [70, 142] width 122 height 20
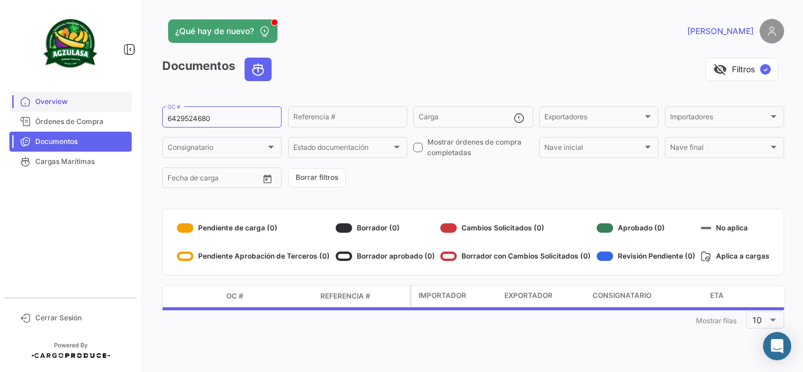
drag, startPoint x: 230, startPoint y: 115, endPoint x: 75, endPoint y: 105, distance: 155.5
click at [79, 105] on mat-sidenav-container "Overview Órdenes de Compra Documentos Cargas Marítimas Cerrar Sesión ¿Qué hay d…" at bounding box center [401, 186] width 803 height 372
click at [330, 63] on div "visibility_off Filtros ✓" at bounding box center [532, 70] width 503 height 24
